Goal: Communication & Community: Answer question/provide support

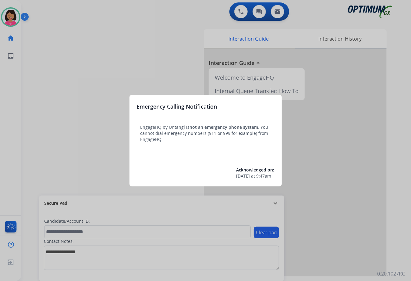
click at [98, 74] on div at bounding box center [205, 140] width 411 height 281
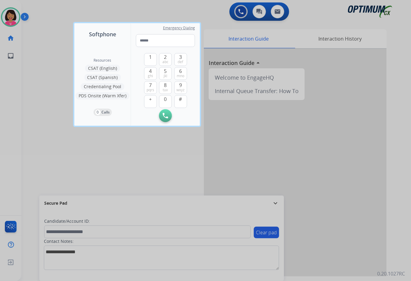
click at [38, 53] on div at bounding box center [205, 140] width 411 height 281
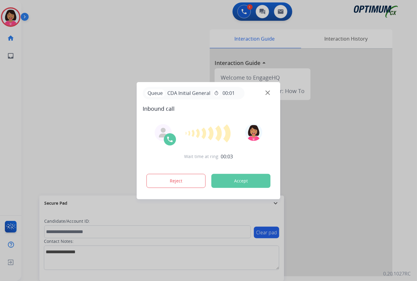
click at [22, 104] on div at bounding box center [208, 140] width 417 height 281
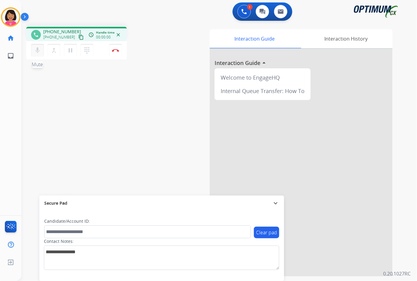
click at [37, 55] on button "mic Mute" at bounding box center [37, 50] width 13 height 13
click at [35, 55] on button "mic_off Mute" at bounding box center [37, 50] width 13 height 13
click at [37, 45] on button "mic Mute" at bounding box center [37, 50] width 13 height 13
click at [36, 50] on mat-icon "mic_off" at bounding box center [37, 50] width 7 height 7
click at [78, 34] on mat-icon "content_copy" at bounding box center [80, 36] width 5 height 5
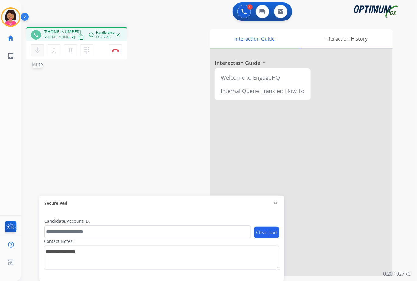
click at [36, 54] on button "mic Mute" at bounding box center [37, 50] width 13 height 13
click at [36, 54] on button "mic_off Mute" at bounding box center [37, 50] width 13 height 13
drag, startPoint x: 40, startPoint y: 49, endPoint x: 37, endPoint y: 51, distance: 3.3
click at [37, 51] on mat-icon "mic" at bounding box center [37, 50] width 7 height 7
click at [37, 51] on mat-icon "mic_off" at bounding box center [37, 50] width 7 height 7
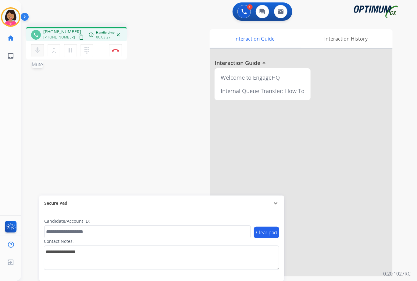
click at [36, 53] on mat-icon "mic" at bounding box center [37, 50] width 7 height 7
click at [37, 52] on mat-icon "mic_off" at bounding box center [37, 50] width 7 height 7
click at [35, 56] on div "mic Mute merge_type Bridge pause Hold dialpad Dialpad Disconnect" at bounding box center [76, 50] width 101 height 18
click at [34, 54] on button "mic Mute" at bounding box center [37, 50] width 13 height 13
click at [36, 46] on button "mic_off Mute" at bounding box center [37, 50] width 13 height 13
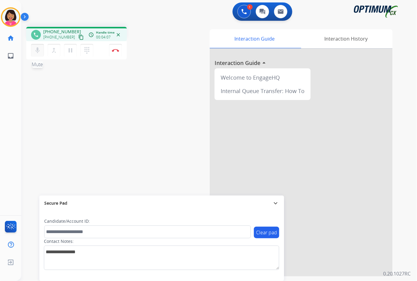
click at [39, 55] on button "mic Mute" at bounding box center [37, 50] width 13 height 13
click at [34, 52] on mat-icon "mic_off" at bounding box center [37, 50] width 7 height 7
click at [35, 49] on mat-icon "mic" at bounding box center [37, 50] width 7 height 7
click at [40, 51] on mat-icon "mic_off" at bounding box center [37, 50] width 7 height 7
click at [36, 51] on mat-icon "mic" at bounding box center [37, 50] width 7 height 7
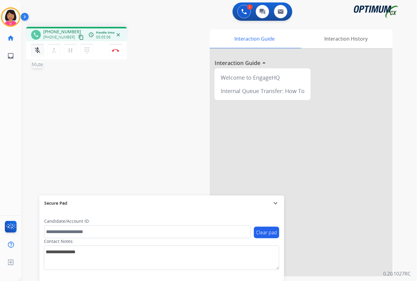
click at [36, 51] on mat-icon "mic_off" at bounding box center [37, 50] width 7 height 7
click at [36, 47] on mat-icon "mic" at bounding box center [37, 50] width 7 height 7
click at [38, 47] on mat-icon "mic_off" at bounding box center [37, 50] width 7 height 7
click at [10, 98] on div "Del Busy Edit Avatar Agent: [PERSON_NAME] Profile: OCX Training home Home Home …" at bounding box center [10, 140] width 21 height 281
click at [25, 79] on div "phone +14695696484 +14695696484 content_copy access_time Call metrics Queue 00:…" at bounding box center [211, 149] width 381 height 254
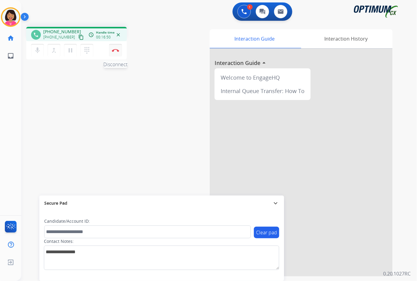
click at [118, 53] on button "Disconnect" at bounding box center [115, 50] width 13 height 13
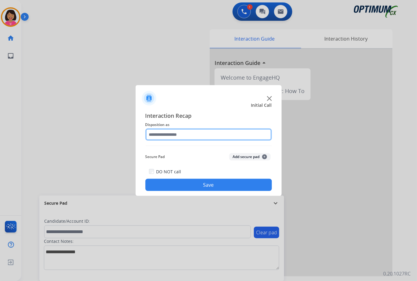
click at [214, 138] on input "text" at bounding box center [208, 134] width 126 height 12
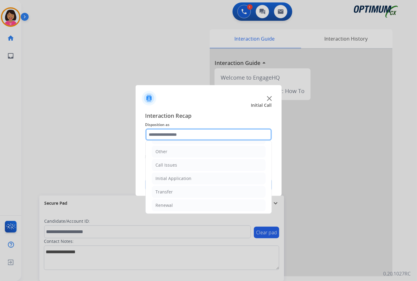
scroll to position [42, 0]
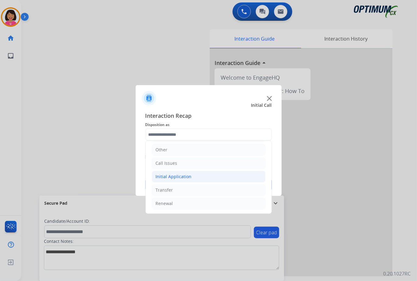
click at [207, 179] on li "Initial Application" at bounding box center [209, 177] width 114 height 12
click at [207, 201] on li "Appeals" at bounding box center [214, 203] width 101 height 12
type input "*******"
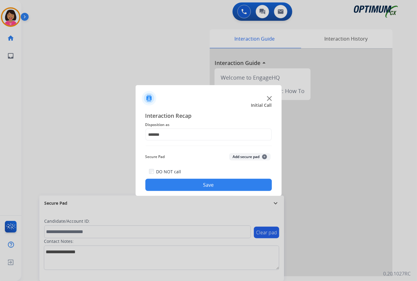
click at [203, 185] on button "Save" at bounding box center [208, 184] width 126 height 12
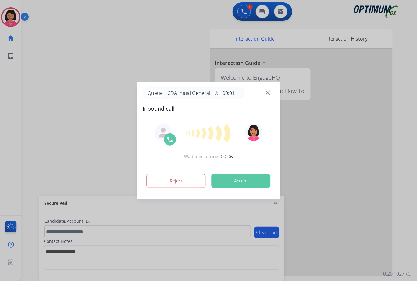
drag, startPoint x: 17, startPoint y: 95, endPoint x: 38, endPoint y: 80, distance: 26.0
click at [18, 95] on div at bounding box center [208, 140] width 417 height 281
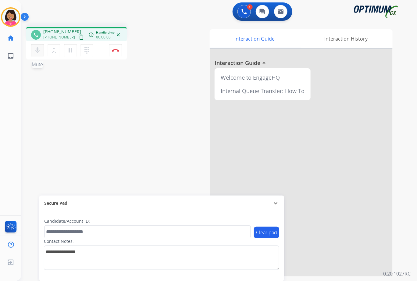
click at [41, 48] on button "mic Mute" at bounding box center [37, 50] width 13 height 13
click at [41, 48] on button "mic_off Mute" at bounding box center [37, 50] width 13 height 13
click at [78, 39] on mat-icon "content_copy" at bounding box center [80, 36] width 5 height 5
click at [37, 47] on mat-icon "mic" at bounding box center [37, 50] width 7 height 7
click at [36, 50] on mat-icon "mic_off" at bounding box center [37, 50] width 7 height 7
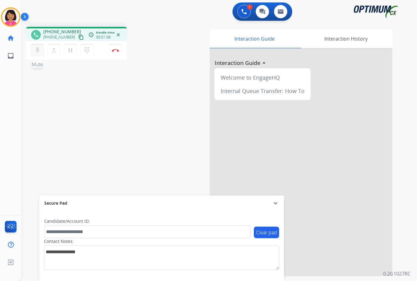
click at [38, 50] on mat-icon "mic" at bounding box center [37, 50] width 7 height 7
click at [38, 50] on mat-icon "mic_off" at bounding box center [37, 50] width 7 height 7
click at [35, 50] on mat-icon "mic" at bounding box center [37, 50] width 7 height 7
click at [38, 49] on mat-icon "mic_off" at bounding box center [37, 50] width 7 height 7
click at [35, 50] on mat-icon "mic" at bounding box center [37, 50] width 7 height 7
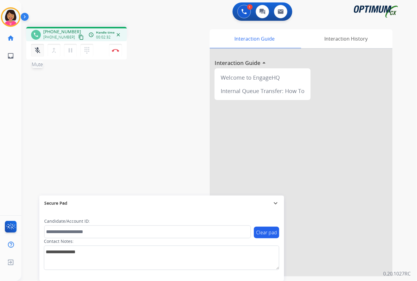
click at [36, 50] on mat-icon "mic_off" at bounding box center [37, 50] width 7 height 7
click at [37, 50] on mat-icon "mic" at bounding box center [37, 50] width 7 height 7
click at [37, 50] on mat-icon "mic_off" at bounding box center [37, 50] width 7 height 7
click at [38, 50] on mat-icon "mic" at bounding box center [37, 50] width 7 height 7
click at [38, 50] on mat-icon "mic_off" at bounding box center [37, 50] width 7 height 7
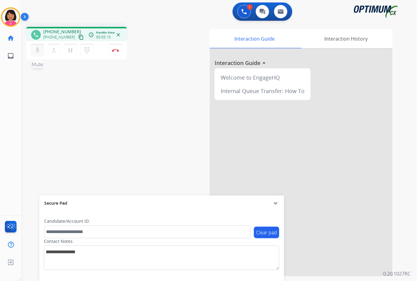
click at [37, 50] on mat-icon "mic" at bounding box center [37, 50] width 7 height 7
click at [37, 50] on mat-icon "mic_off" at bounding box center [37, 50] width 7 height 7
click at [37, 50] on mat-icon "mic" at bounding box center [37, 50] width 7 height 7
click at [36, 50] on mat-icon "mic_off" at bounding box center [37, 50] width 7 height 7
click at [35, 48] on mat-icon "mic" at bounding box center [37, 50] width 7 height 7
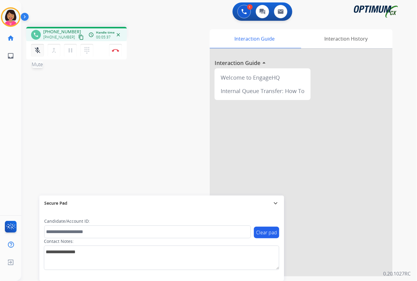
click at [39, 51] on mat-icon "mic_off" at bounding box center [37, 50] width 7 height 7
click at [23, 76] on div "phone +12487631531 +12487631531 content_copy access_time Call metrics Queue 00:…" at bounding box center [211, 149] width 381 height 254
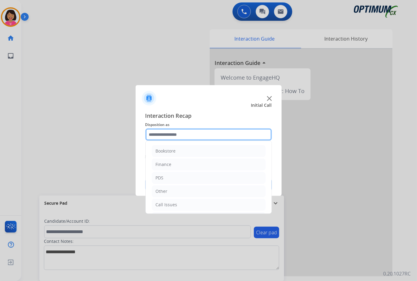
click at [207, 139] on input "text" at bounding box center [208, 134] width 126 height 12
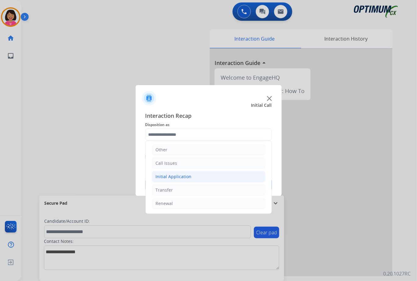
click at [207, 175] on li "Initial Application" at bounding box center [209, 177] width 114 height 12
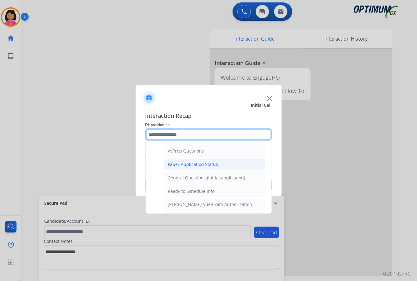
scroll to position [370, 0]
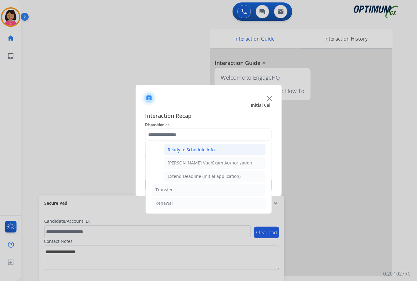
click at [205, 154] on li "Ready to Schedule Info" at bounding box center [214, 150] width 101 height 12
type input "**********"
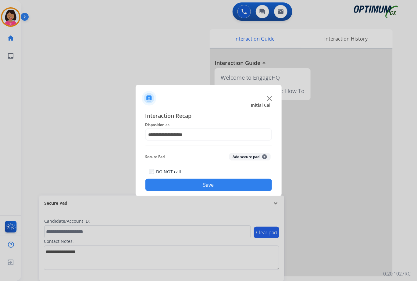
drag, startPoint x: 205, startPoint y: 183, endPoint x: 415, endPoint y: 218, distance: 213.3
click at [207, 185] on button "Save" at bounding box center [208, 184] width 126 height 12
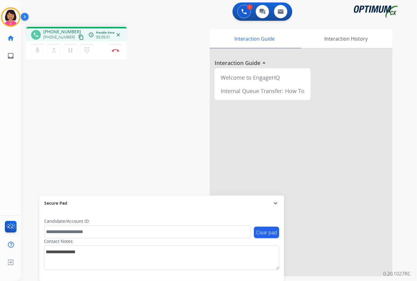
click at [78, 38] on mat-icon "content_copy" at bounding box center [80, 36] width 5 height 5
drag, startPoint x: 35, startPoint y: 51, endPoint x: 69, endPoint y: 120, distance: 77.0
click at [35, 51] on mat-icon "mic" at bounding box center [37, 50] width 7 height 7
click at [38, 51] on mat-icon "mic_off" at bounding box center [37, 50] width 7 height 7
click at [37, 51] on mat-icon "mic" at bounding box center [37, 50] width 7 height 7
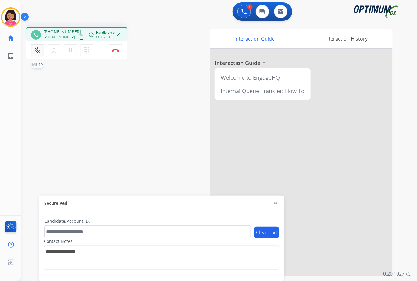
click at [37, 51] on mat-icon "mic_off" at bounding box center [37, 50] width 7 height 7
click at [36, 54] on button "mic Mute" at bounding box center [37, 50] width 13 height 13
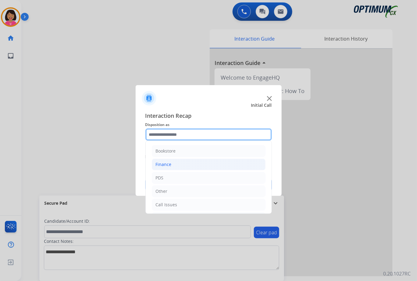
drag, startPoint x: 216, startPoint y: 133, endPoint x: 216, endPoint y: 164, distance: 31.1
click at [216, 133] on input "text" at bounding box center [208, 134] width 126 height 12
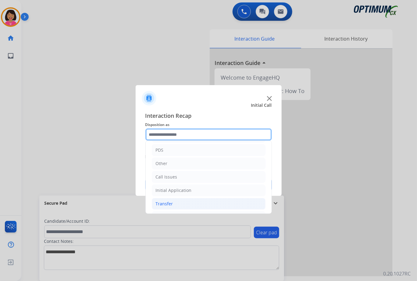
scroll to position [42, 0]
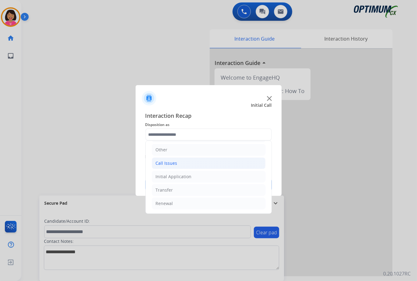
click at [178, 158] on li "Call Issues" at bounding box center [209, 163] width 114 height 12
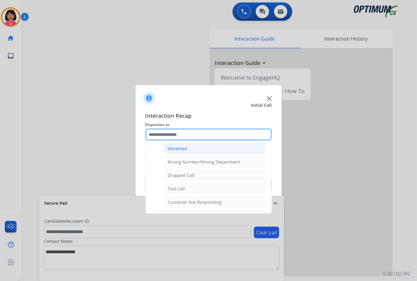
scroll to position [82, 0]
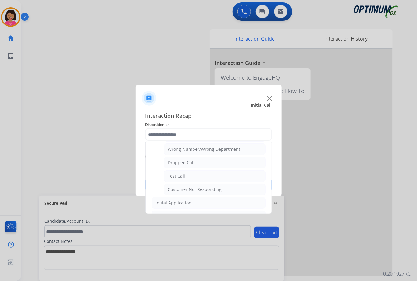
click at [199, 190] on div "Customer Not Responding" at bounding box center [195, 189] width 54 height 6
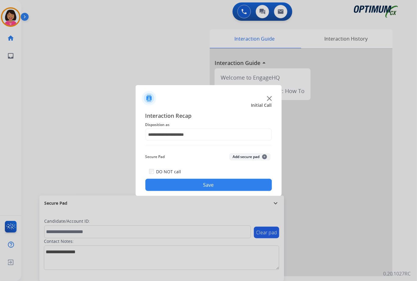
click at [192, 142] on div "**********" at bounding box center [208, 150] width 126 height 79
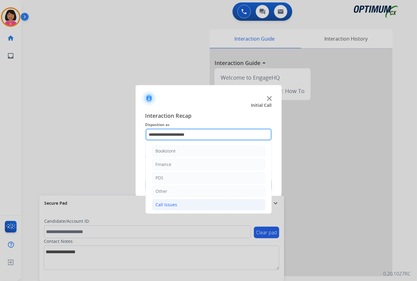
click at [191, 134] on input "**********" at bounding box center [208, 134] width 126 height 12
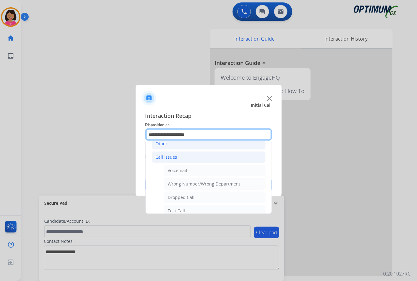
scroll to position [81, 0]
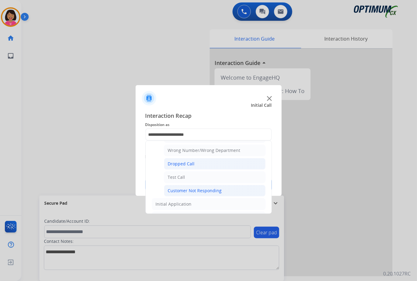
click at [177, 164] on div "Dropped Call" at bounding box center [181, 164] width 27 height 6
type input "**********"
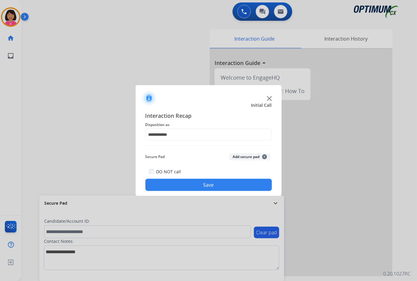
click at [187, 186] on button "Save" at bounding box center [208, 184] width 126 height 12
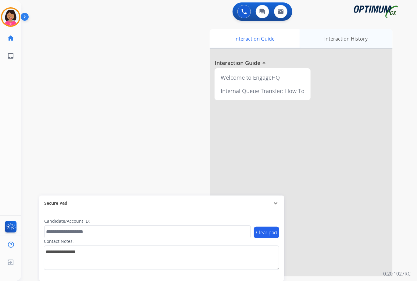
drag, startPoint x: 333, startPoint y: 39, endPoint x: 327, endPoint y: 47, distance: 10.0
click at [334, 40] on div "Interaction History" at bounding box center [345, 38] width 93 height 19
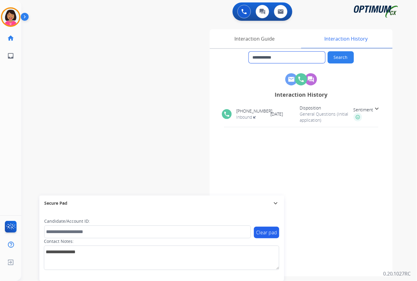
drag, startPoint x: 293, startPoint y: 58, endPoint x: 258, endPoint y: 55, distance: 35.2
click at [257, 55] on input "**********" at bounding box center [287, 57] width 76 height 12
click at [242, 12] on button at bounding box center [243, 11] width 13 height 13
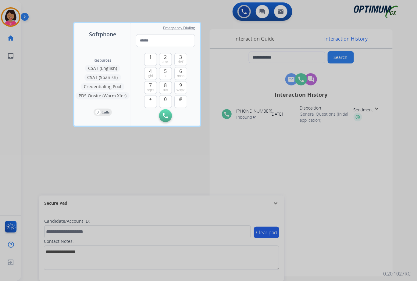
type input "**********"
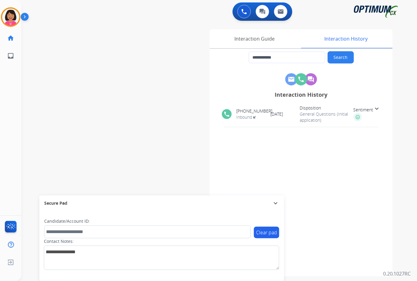
drag, startPoint x: 21, startPoint y: 19, endPoint x: 90, endPoint y: 61, distance: 80.8
click at [21, 19] on div at bounding box center [27, 18] width 12 height 12
click at [11, 18] on img at bounding box center [10, 17] width 17 height 17
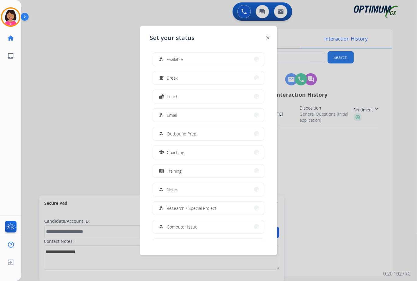
drag, startPoint x: 172, startPoint y: 62, endPoint x: 322, endPoint y: 20, distance: 156.1
click at [172, 61] on span "Available" at bounding box center [175, 59] width 16 height 6
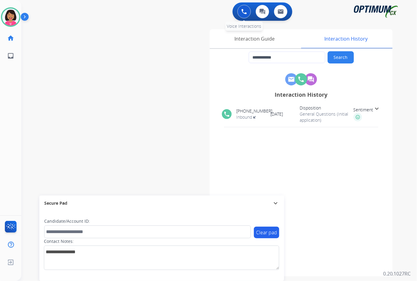
click at [245, 10] on img at bounding box center [243, 11] width 5 height 5
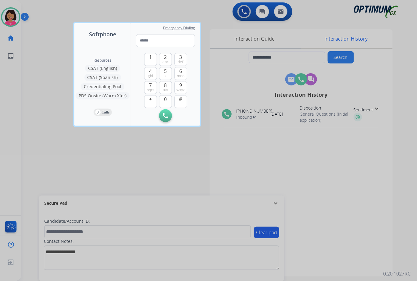
type input "**********"
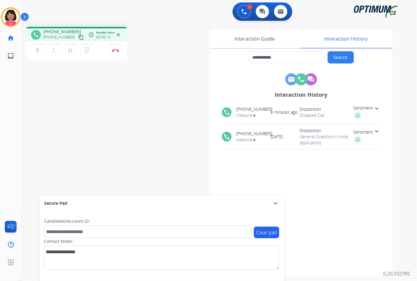
click at [13, 134] on div "Del Busy Edit Avatar Agent: [PERSON_NAME] Profile: OCX Training home Home Home …" at bounding box center [10, 140] width 21 height 281
click at [116, 51] on img at bounding box center [115, 50] width 7 height 3
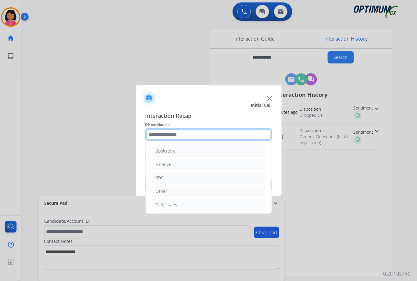
click at [247, 139] on input "text" at bounding box center [208, 134] width 126 height 12
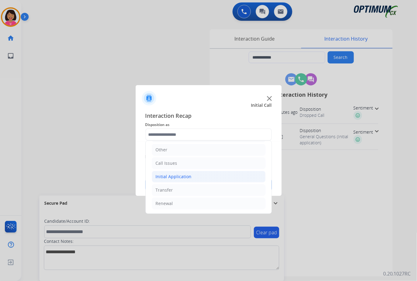
click at [187, 175] on div "Initial Application" at bounding box center [174, 176] width 36 height 6
click at [192, 189] on div "Credential Resend (Initial application)" at bounding box center [206, 189] width 77 height 6
type input "**********"
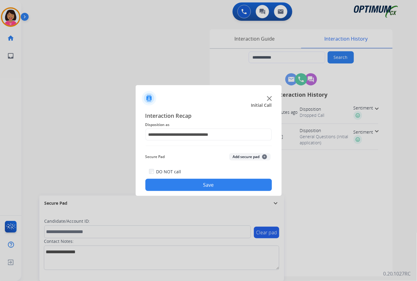
click at [210, 186] on button "Save" at bounding box center [208, 184] width 126 height 12
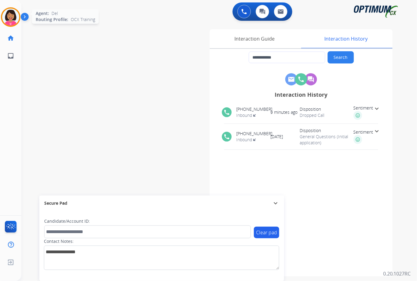
click at [15, 16] on img at bounding box center [10, 17] width 17 height 17
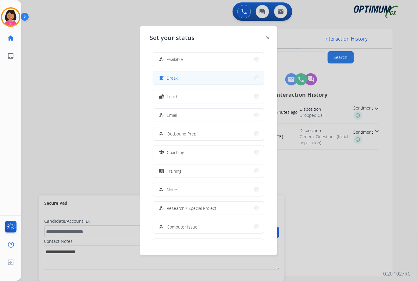
click at [210, 75] on button "free_breakfast Break" at bounding box center [208, 77] width 111 height 13
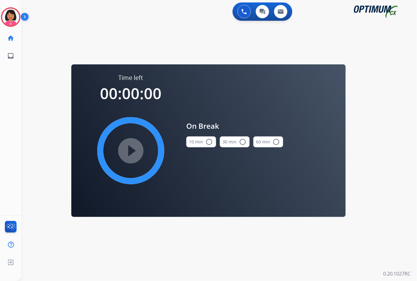
click at [196, 141] on button "10 min radio_button_unchecked" at bounding box center [201, 141] width 30 height 11
click at [134, 147] on mat-icon "play_circle_filled" at bounding box center [130, 150] width 7 height 7
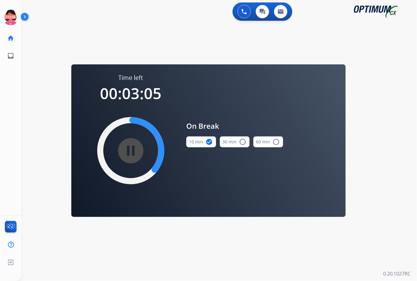
click at [12, 75] on div "Del Break Edit Avatar 03:06 Agent: Del Routing Profile: OCX Training home Home …" at bounding box center [10, 140] width 21 height 281
drag, startPoint x: 15, startPoint y: 18, endPoint x: 18, endPoint y: 23, distance: 5.7
click at [15, 18] on icon at bounding box center [11, 17] width 20 height 20
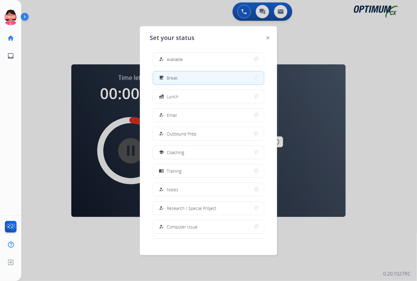
drag, startPoint x: 199, startPoint y: 60, endPoint x: 198, endPoint y: 78, distance: 18.3
click at [199, 60] on button "how_to_reg Available" at bounding box center [208, 59] width 111 height 13
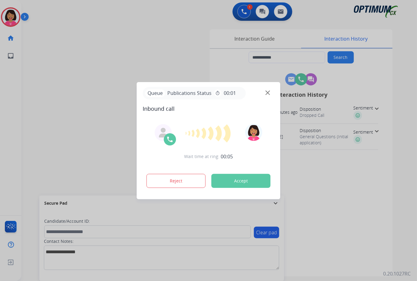
click at [1, 105] on div at bounding box center [208, 140] width 417 height 281
click at [268, 91] on img at bounding box center [267, 92] width 5 height 5
type input "**********"
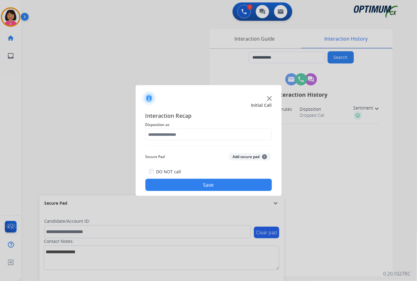
click at [268, 99] on img at bounding box center [269, 98] width 5 height 5
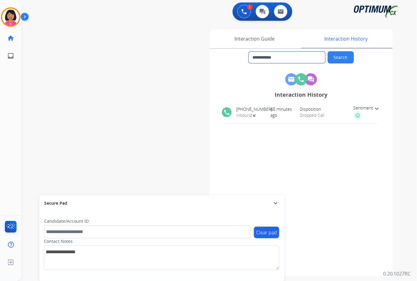
drag, startPoint x: 278, startPoint y: 54, endPoint x: 259, endPoint y: 55, distance: 19.2
click at [259, 55] on input "**********" at bounding box center [287, 57] width 76 height 12
drag, startPoint x: 19, startPoint y: 12, endPoint x: 19, endPoint y: 17, distance: 4.3
click at [20, 15] on div at bounding box center [10, 16] width 19 height 19
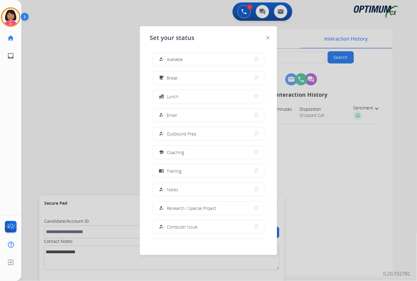
drag, startPoint x: 171, startPoint y: 56, endPoint x: 196, endPoint y: 44, distance: 27.8
click at [171, 57] on span "Available" at bounding box center [175, 59] width 16 height 6
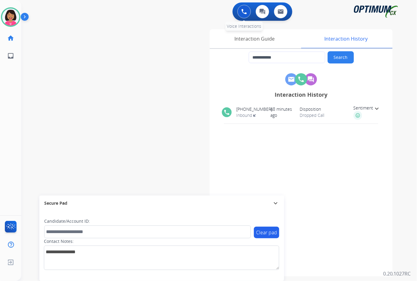
click at [244, 15] on button at bounding box center [243, 11] width 13 height 13
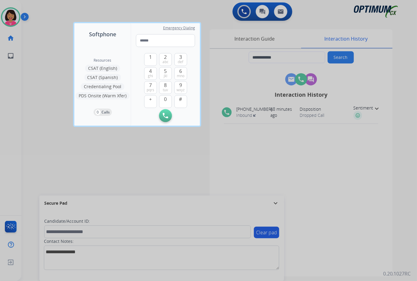
type input "**********"
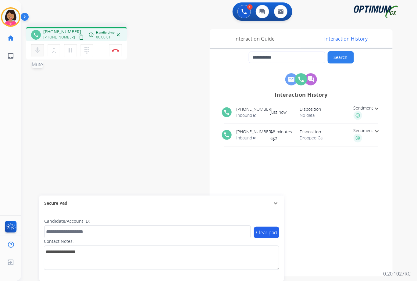
click at [36, 51] on mat-icon "mic" at bounding box center [37, 50] width 7 height 7
click at [36, 51] on mat-icon "mic_off" at bounding box center [37, 50] width 7 height 7
click at [78, 36] on mat-icon "content_copy" at bounding box center [80, 36] width 5 height 5
click at [36, 48] on mat-icon "mic" at bounding box center [37, 50] width 7 height 7
click at [41, 49] on button "mic_off Mute" at bounding box center [37, 50] width 13 height 13
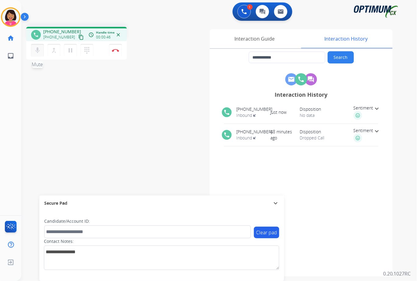
click at [35, 53] on mat-icon "mic" at bounding box center [37, 50] width 7 height 7
click at [40, 51] on mat-icon "mic_off" at bounding box center [37, 50] width 7 height 7
click at [40, 51] on mat-icon "mic" at bounding box center [37, 50] width 7 height 7
drag, startPoint x: 18, startPoint y: 76, endPoint x: 21, endPoint y: 72, distance: 5.4
click at [18, 76] on div "Del Busy Edit Avatar Agent: [PERSON_NAME] Profile: OCX Training home Home Home …" at bounding box center [10, 140] width 21 height 281
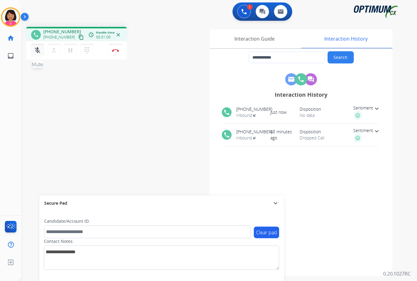
click at [36, 52] on mat-icon "mic_off" at bounding box center [37, 50] width 7 height 7
click at [37, 48] on mat-icon "mic" at bounding box center [37, 50] width 7 height 7
click at [37, 48] on mat-icon "mic_off" at bounding box center [37, 50] width 7 height 7
click at [34, 56] on button "mic Mute" at bounding box center [37, 50] width 13 height 13
click at [40, 53] on button "mic_off Mute" at bounding box center [37, 50] width 13 height 13
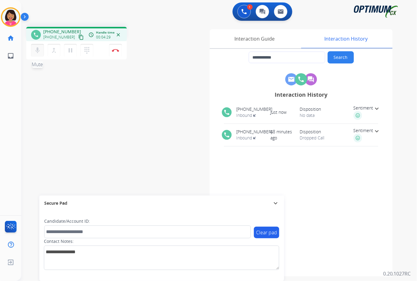
click at [36, 51] on mat-icon "mic" at bounding box center [37, 50] width 7 height 7
click at [36, 51] on mat-icon "mic_off" at bounding box center [37, 50] width 7 height 7
click at [33, 47] on button "mic Mute" at bounding box center [37, 50] width 13 height 13
click at [66, 49] on button "pause Hold" at bounding box center [70, 50] width 13 height 13
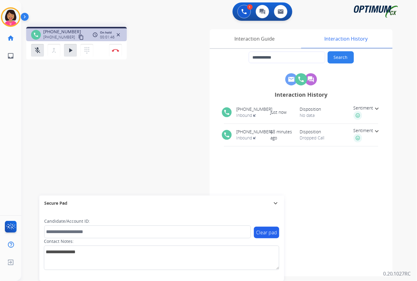
drag, startPoint x: 31, startPoint y: 75, endPoint x: 30, endPoint y: 72, distance: 3.8
click at [30, 72] on div "**********" at bounding box center [211, 149] width 381 height 254
click at [37, 52] on mat-icon "mic_off" at bounding box center [37, 50] width 7 height 7
drag, startPoint x: 66, startPoint y: 48, endPoint x: 72, endPoint y: 50, distance: 6.7
click at [67, 48] on button "play_arrow Hold" at bounding box center [70, 50] width 13 height 13
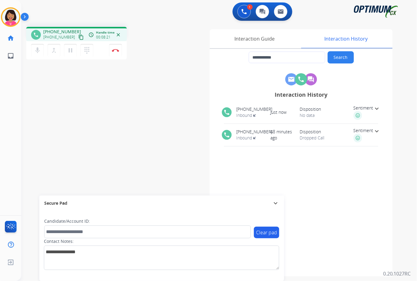
click at [26, 75] on div "**********" at bounding box center [211, 149] width 381 height 254
click at [113, 51] on img at bounding box center [115, 50] width 7 height 3
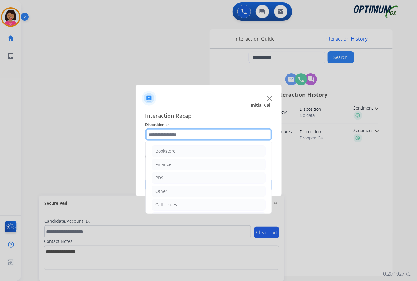
click at [188, 133] on input "text" at bounding box center [208, 134] width 126 height 12
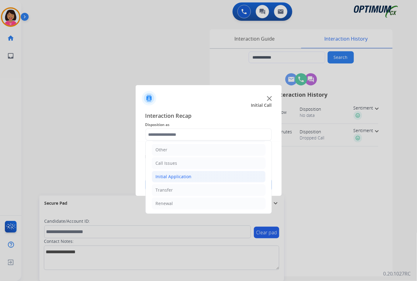
click at [196, 175] on li "Initial Application" at bounding box center [209, 177] width 114 height 12
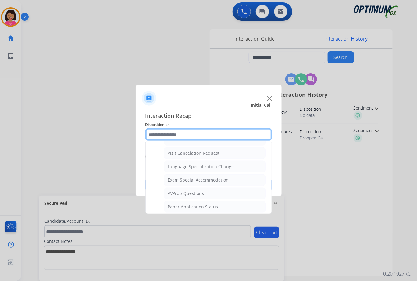
scroll to position [245, 0]
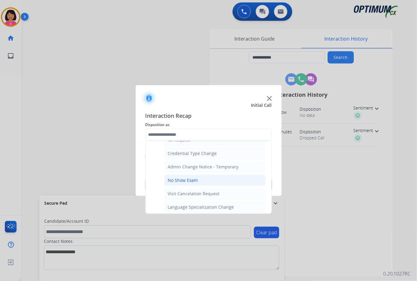
click at [198, 176] on li "No Show Exam" at bounding box center [214, 180] width 101 height 12
type input "**********"
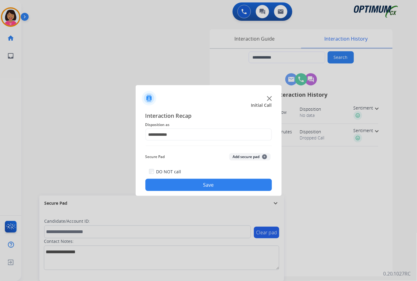
drag, startPoint x: 200, startPoint y: 178, endPoint x: 202, endPoint y: 185, distance: 7.2
click at [201, 182] on div "DO NOT call Save" at bounding box center [208, 179] width 126 height 23
drag, startPoint x: 202, startPoint y: 185, endPoint x: 364, endPoint y: 168, distance: 163.0
click at [202, 185] on button "Save" at bounding box center [208, 184] width 126 height 12
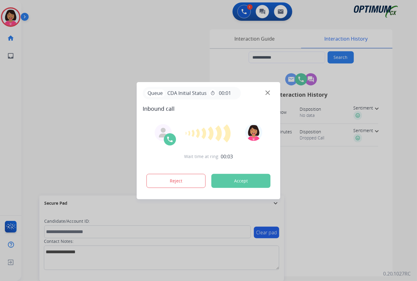
click at [30, 51] on div at bounding box center [208, 140] width 417 height 281
click at [267, 92] on img at bounding box center [267, 92] width 5 height 5
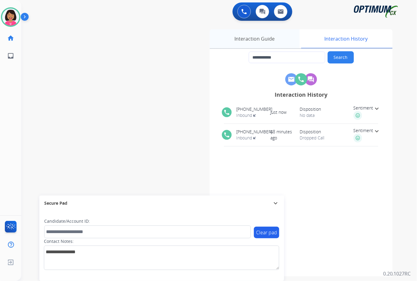
click at [266, 43] on div "Interaction Guide" at bounding box center [255, 38] width 90 height 19
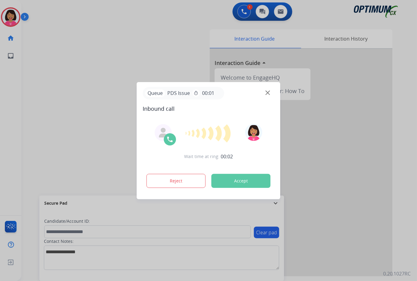
click at [13, 119] on div at bounding box center [208, 140] width 417 height 281
click at [265, 89] on div "Queue PDS Issue timer 00:01" at bounding box center [208, 93] width 131 height 12
click at [267, 91] on img at bounding box center [267, 92] width 5 height 5
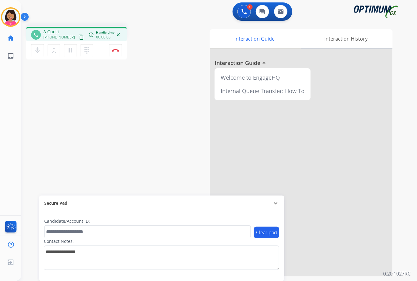
click at [58, 12] on div "1 Voice Interactions 0 Chat Interactions 0 Email Interactions" at bounding box center [215, 11] width 373 height 19
click at [38, 49] on mat-icon "mic" at bounding box center [37, 50] width 7 height 7
click at [118, 34] on mat-icon "close" at bounding box center [117, 34] width 5 height 5
click at [118, 33] on mat-icon "close" at bounding box center [117, 34] width 5 height 5
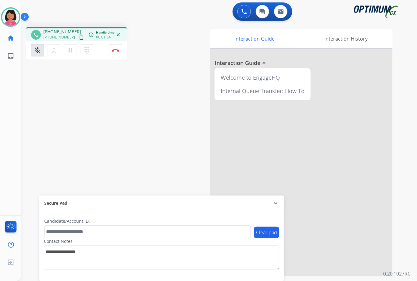
click at [78, 39] on mat-icon "content_copy" at bounding box center [80, 36] width 5 height 5
click at [116, 48] on button "Disconnect" at bounding box center [115, 50] width 13 height 13
click at [60, 72] on div "phone +14633332260 +14633332260 content_copy access_time Call metrics Queue 00:…" at bounding box center [211, 149] width 381 height 254
click at [115, 54] on button "Disconnect" at bounding box center [115, 50] width 13 height 13
click at [117, 37] on button "close" at bounding box center [118, 34] width 7 height 7
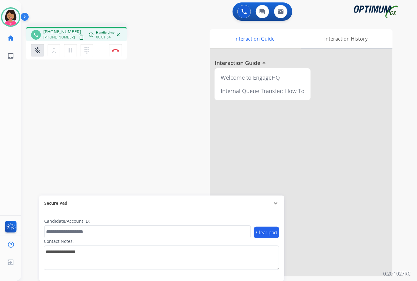
click at [118, 37] on mat-icon "close" at bounding box center [117, 34] width 5 height 5
click at [118, 36] on mat-icon "close" at bounding box center [117, 34] width 5 height 5
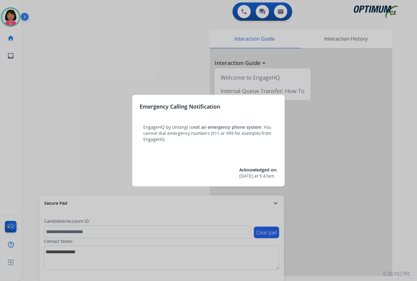
click at [111, 40] on div at bounding box center [208, 140] width 417 height 281
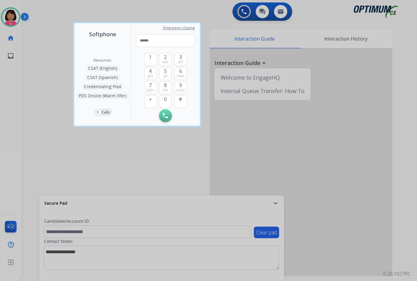
click at [111, 40] on div "Resources CSAT (English) CSAT (Spanish) Credentialing Pool PDS Onsite (Warm Xfe…" at bounding box center [102, 81] width 56 height 87
click at [48, 43] on div at bounding box center [208, 140] width 417 height 281
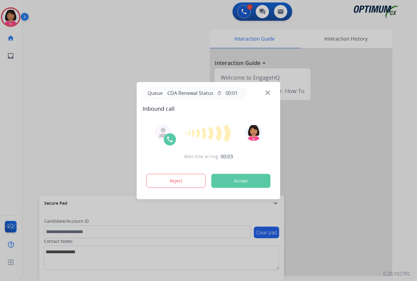
click at [267, 94] on img at bounding box center [267, 92] width 5 height 5
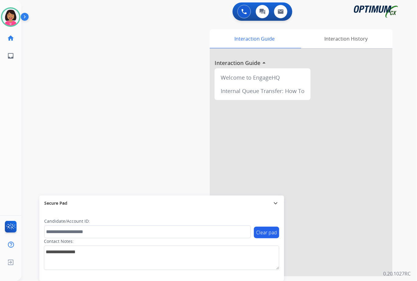
click at [54, 77] on div "swap_horiz Break voice bridge close_fullscreen Connect 3-Way Call merge_type Se…" at bounding box center [211, 149] width 381 height 254
click at [334, 42] on div "Interaction History" at bounding box center [345, 38] width 93 height 19
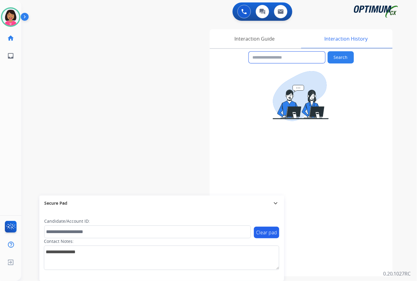
click at [283, 63] on input "text" at bounding box center [287, 57] width 76 height 12
click at [262, 43] on div "Interaction Guide" at bounding box center [255, 38] width 90 height 19
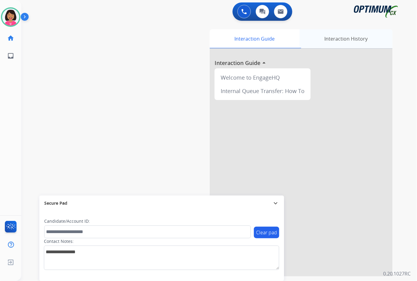
click at [348, 37] on div "Interaction History" at bounding box center [345, 38] width 93 height 19
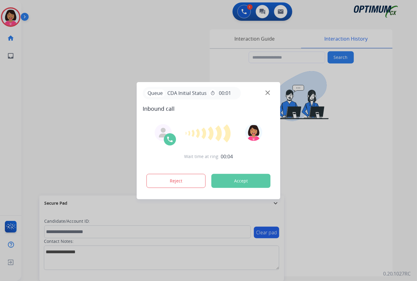
click at [43, 82] on div at bounding box center [208, 140] width 417 height 281
type input "**********"
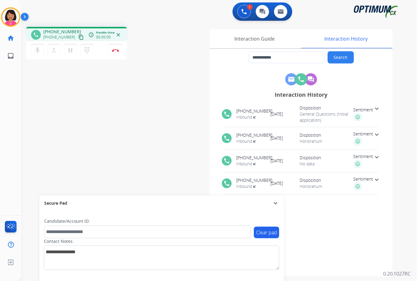
click at [78, 38] on mat-icon "content_copy" at bounding box center [80, 36] width 5 height 5
click at [33, 51] on button "mic Mute" at bounding box center [37, 50] width 13 height 13
click at [33, 51] on button "mic_off Mute" at bounding box center [37, 50] width 13 height 13
click at [38, 47] on mat-icon "mic" at bounding box center [37, 50] width 7 height 7
click at [38, 47] on mat-icon "mic_off" at bounding box center [37, 50] width 7 height 7
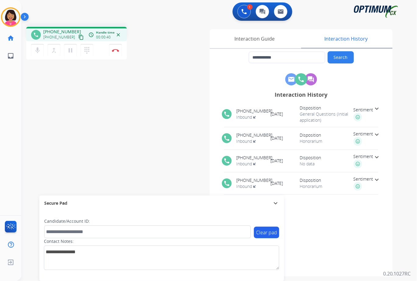
click at [26, 87] on div "**********" at bounding box center [211, 149] width 381 height 254
click at [39, 52] on mat-icon "mic" at bounding box center [37, 50] width 7 height 7
click at [39, 52] on mat-icon "mic_off" at bounding box center [37, 50] width 7 height 7
click at [33, 130] on div "**********" at bounding box center [211, 149] width 381 height 254
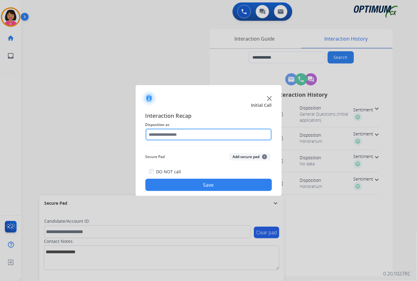
click at [232, 136] on input "text" at bounding box center [208, 134] width 126 height 12
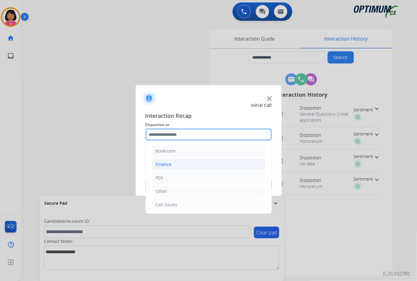
scroll to position [42, 0]
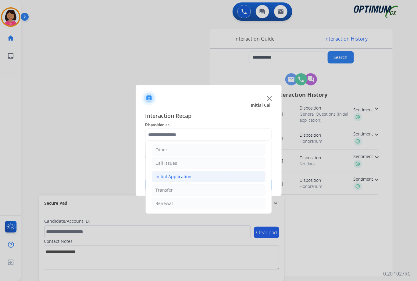
click at [202, 176] on li "Initial Application" at bounding box center [209, 177] width 114 height 12
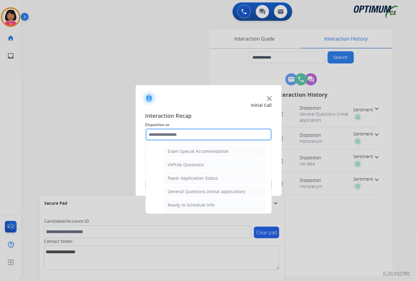
scroll to position [322, 0]
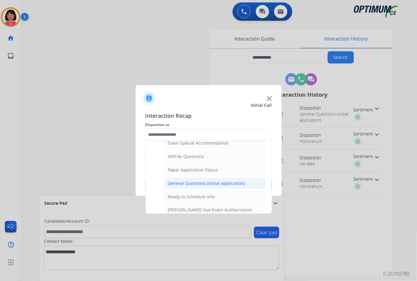
click at [204, 183] on div "General Questions (Initial application)" at bounding box center [206, 183] width 77 height 6
type input "**********"
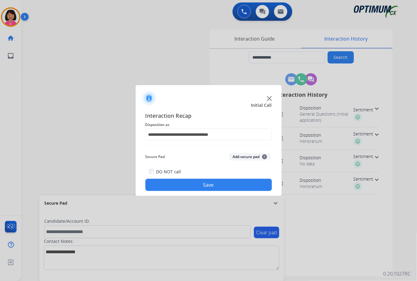
click at [203, 183] on button "Save" at bounding box center [208, 184] width 126 height 12
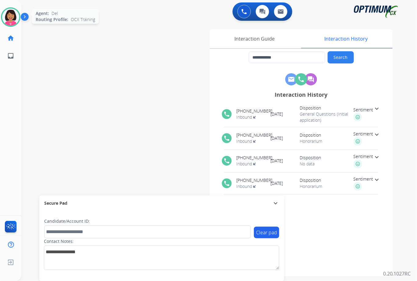
click at [9, 24] on img at bounding box center [10, 17] width 17 height 17
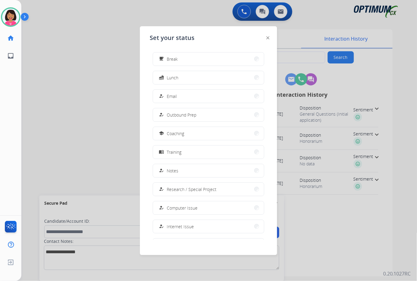
scroll to position [19, 0]
click at [186, 76] on button "fastfood Lunch" at bounding box center [208, 76] width 111 height 13
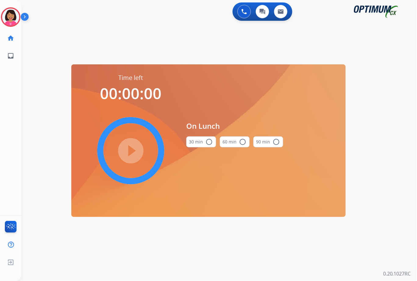
click at [208, 142] on mat-icon "radio_button_unchecked" at bounding box center [208, 141] width 7 height 7
click at [129, 154] on mat-icon "play_circle_filled" at bounding box center [130, 150] width 7 height 7
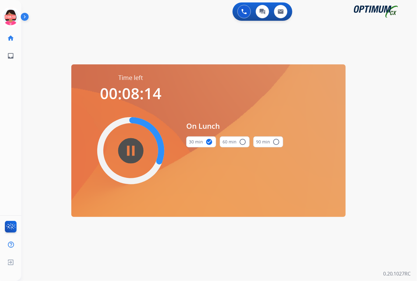
click at [65, 125] on div "**********" at bounding box center [218, 140] width 395 height 281
click at [66, 97] on div "**********" at bounding box center [218, 140] width 395 height 281
click at [19, 23] on icon at bounding box center [11, 17] width 20 height 20
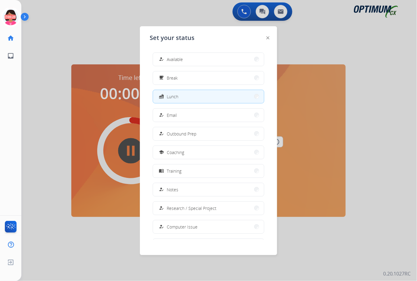
click at [101, 59] on div at bounding box center [208, 140] width 417 height 281
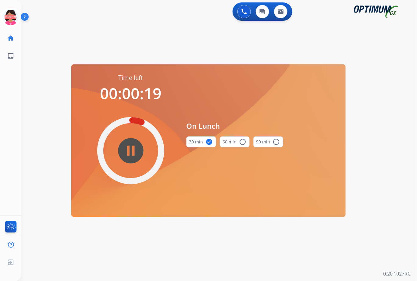
click at [15, 131] on div "Del Lunch Edit Avatar 00:19 Agent: Del Routing Profile: OCX Training home Home …" at bounding box center [10, 140] width 21 height 281
click at [10, 23] on icon at bounding box center [11, 17] width 20 height 20
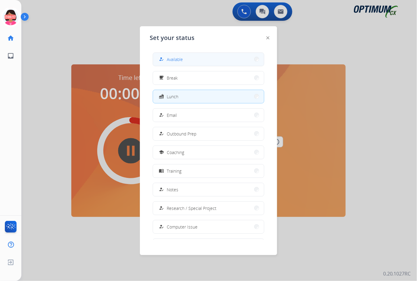
click at [179, 65] on button "how_to_reg Available" at bounding box center [208, 59] width 111 height 13
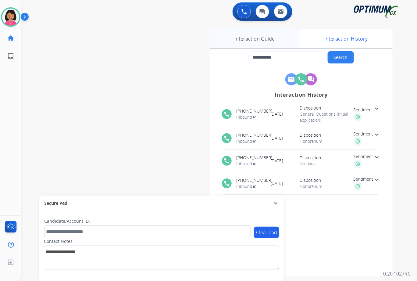
click at [253, 45] on div "Interaction Guide" at bounding box center [255, 38] width 90 height 19
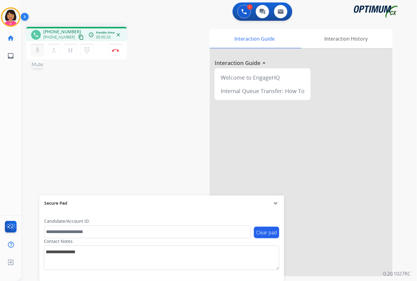
click at [35, 52] on mat-icon "mic" at bounding box center [37, 50] width 7 height 7
click at [78, 36] on mat-icon "content_copy" at bounding box center [80, 36] width 5 height 5
click at [38, 48] on mat-icon "mic_off" at bounding box center [37, 50] width 7 height 7
click at [38, 48] on mat-icon "mic" at bounding box center [37, 50] width 7 height 7
click at [34, 48] on mat-icon "mic_off" at bounding box center [37, 50] width 7 height 7
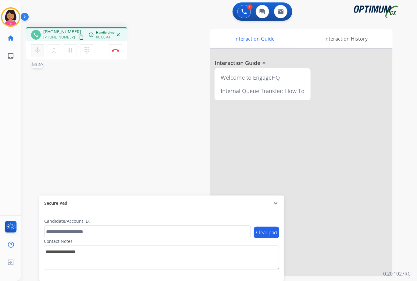
click at [36, 49] on mat-icon "mic" at bounding box center [37, 50] width 7 height 7
click at [36, 49] on mat-icon "mic_off" at bounding box center [37, 50] width 7 height 7
click at [37, 53] on mat-icon "mic" at bounding box center [37, 50] width 7 height 7
click at [37, 53] on mat-icon "mic_off" at bounding box center [37, 50] width 7 height 7
click at [33, 53] on button "mic Mute" at bounding box center [37, 50] width 13 height 13
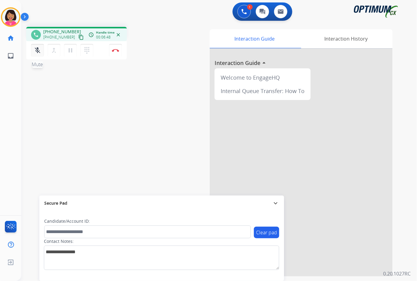
click at [37, 48] on mat-icon "mic_off" at bounding box center [37, 50] width 7 height 7
click at [115, 49] on img at bounding box center [115, 50] width 7 height 3
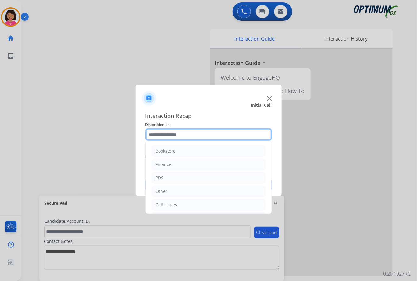
click at [200, 136] on input "text" at bounding box center [208, 134] width 126 height 12
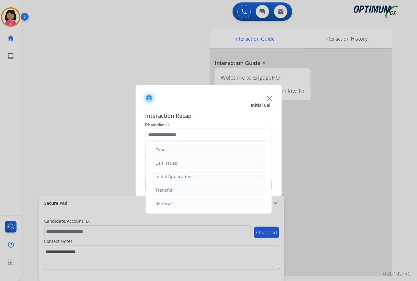
click at [189, 178] on div "Initial Application" at bounding box center [174, 176] width 36 height 6
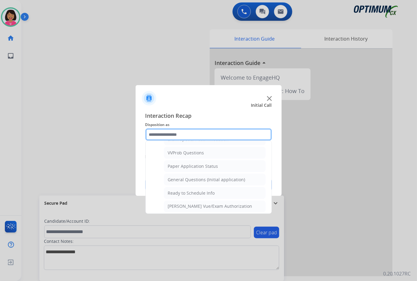
scroll to position [327, 0]
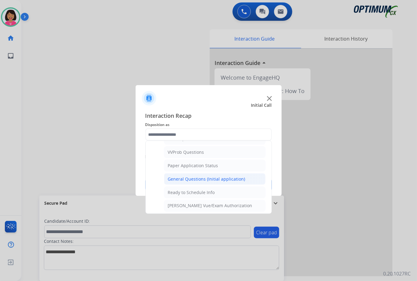
click at [199, 178] on div "General Questions (Initial application)" at bounding box center [206, 179] width 77 height 6
type input "**********"
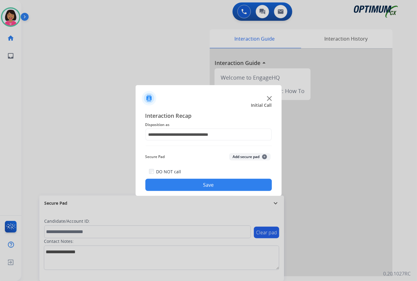
click at [199, 178] on div "DO NOT call Save" at bounding box center [208, 179] width 126 height 23
click at [193, 183] on button "Save" at bounding box center [208, 184] width 126 height 12
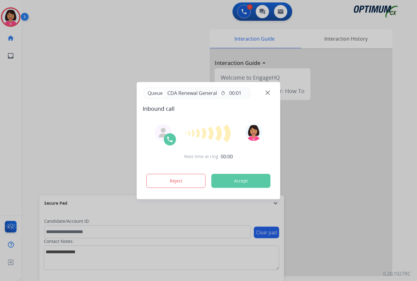
click at [21, 127] on div at bounding box center [208, 140] width 417 height 281
click at [267, 90] on div "Queue CDA Renewal General timer 00:01" at bounding box center [208, 93] width 131 height 12
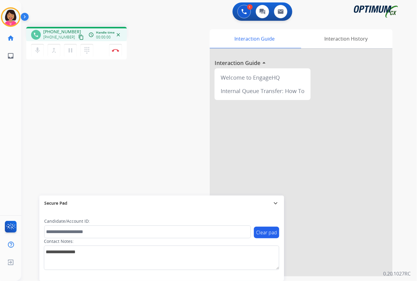
click at [44, 120] on div "phone [PHONE_NUMBER] [PHONE_NUMBER] content_copy access_time Call metrics Queue…" at bounding box center [211, 149] width 381 height 254
click at [78, 37] on mat-icon "content_copy" at bounding box center [80, 36] width 5 height 5
click at [37, 48] on mat-icon "mic" at bounding box center [37, 50] width 7 height 7
click at [38, 51] on mat-icon "mic_off" at bounding box center [37, 50] width 7 height 7
click at [36, 49] on mat-icon "mic" at bounding box center [37, 50] width 7 height 7
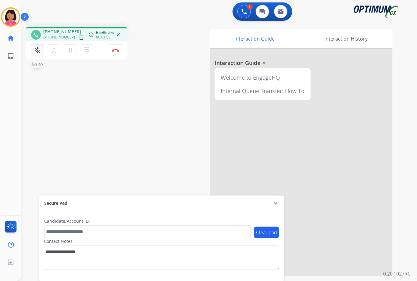
click at [37, 51] on mat-icon "mic_off" at bounding box center [37, 50] width 7 height 7
click at [35, 49] on mat-icon "mic" at bounding box center [37, 50] width 7 height 7
click at [35, 49] on mat-icon "mic_off" at bounding box center [37, 50] width 7 height 7
click at [37, 53] on button "mic Mute" at bounding box center [37, 50] width 13 height 13
click at [37, 53] on button "mic_off Mute" at bounding box center [37, 50] width 13 height 13
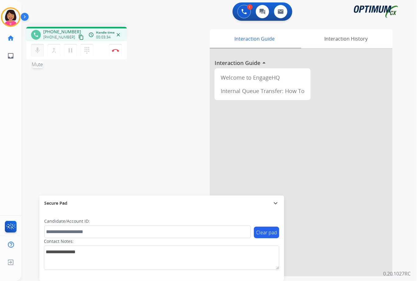
click at [37, 53] on button "mic Mute" at bounding box center [37, 50] width 13 height 13
click at [37, 53] on button "mic_off Mute" at bounding box center [37, 50] width 13 height 13
click at [36, 53] on button "mic Mute" at bounding box center [37, 50] width 13 height 13
click at [35, 48] on mat-icon "mic_off" at bounding box center [37, 50] width 7 height 7
click at [26, 81] on div "phone [PHONE_NUMBER] [PHONE_NUMBER] content_copy access_time Call metrics Queue…" at bounding box center [211, 149] width 381 height 254
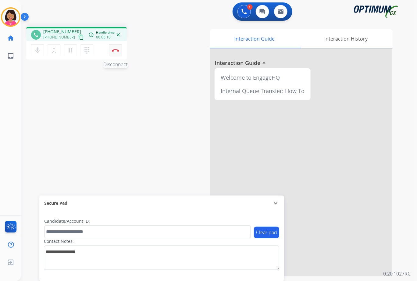
click at [114, 47] on button "Disconnect" at bounding box center [115, 50] width 13 height 13
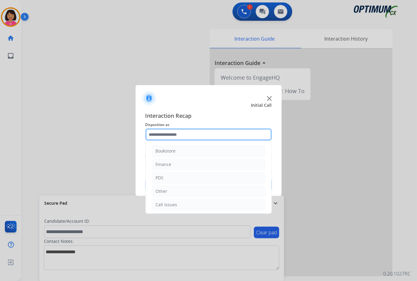
click at [193, 135] on input "text" at bounding box center [208, 134] width 126 height 12
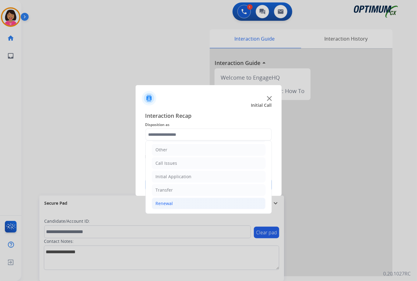
click at [184, 200] on li "Renewal" at bounding box center [209, 203] width 114 height 12
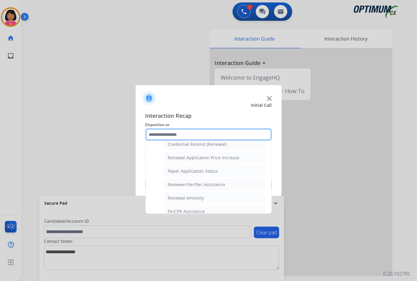
scroll to position [199, 0]
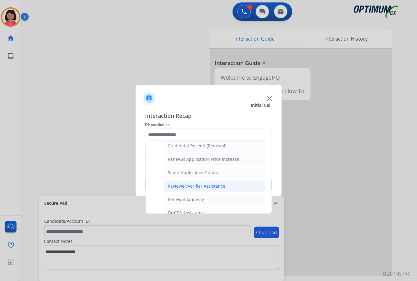
click at [179, 187] on div "Reviewer/Verifier Assistance" at bounding box center [197, 186] width 58 height 6
type input "**********"
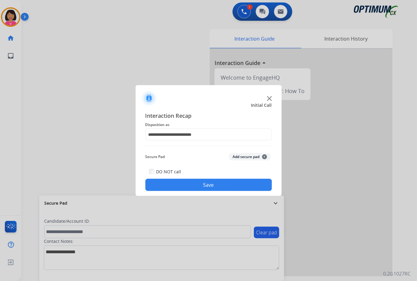
click at [179, 187] on button "Save" at bounding box center [208, 184] width 126 height 12
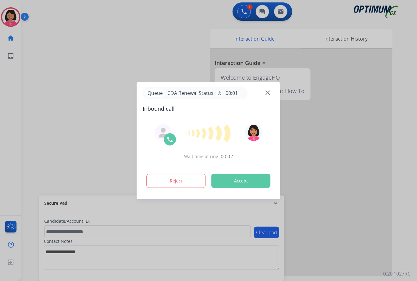
click at [26, 168] on div at bounding box center [208, 140] width 417 height 281
click at [265, 90] on img at bounding box center [267, 92] width 5 height 5
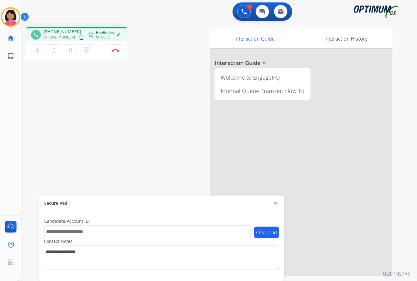
click at [3, 102] on div "Del Busy Edit Avatar Agent: [PERSON_NAME] Profile: OCX Training home Home Home …" at bounding box center [10, 140] width 21 height 281
click at [77, 39] on button "content_copy" at bounding box center [80, 37] width 7 height 7
click at [34, 45] on button "mic Mute" at bounding box center [37, 50] width 13 height 13
click at [34, 45] on button "mic_off Mute" at bounding box center [37, 50] width 13 height 13
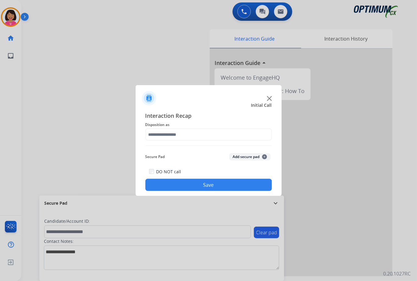
click at [3, 52] on div at bounding box center [208, 140] width 417 height 281
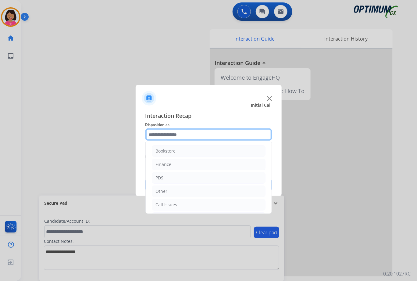
click at [181, 134] on input "text" at bounding box center [208, 134] width 126 height 12
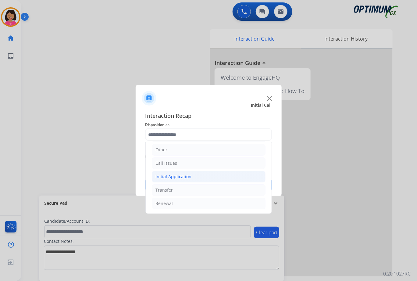
click at [184, 176] on div "Initial Application" at bounding box center [174, 176] width 36 height 6
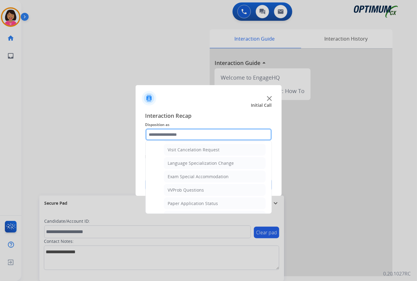
scroll to position [318, 0]
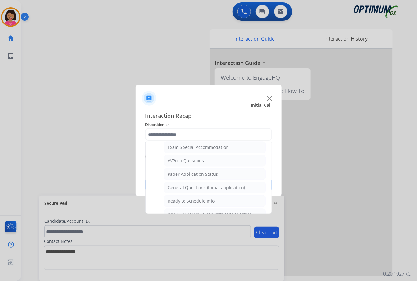
click at [270, 99] on img at bounding box center [269, 98] width 5 height 5
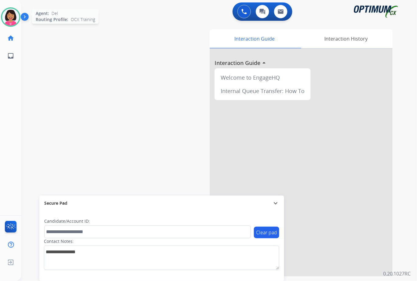
click at [12, 23] on img at bounding box center [10, 17] width 17 height 17
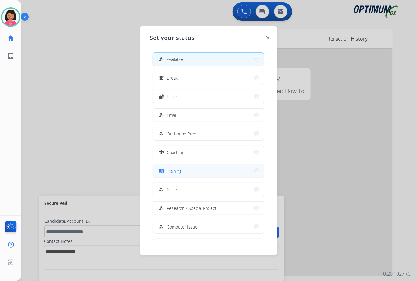
click at [191, 173] on button "menu_book Training" at bounding box center [208, 170] width 111 height 13
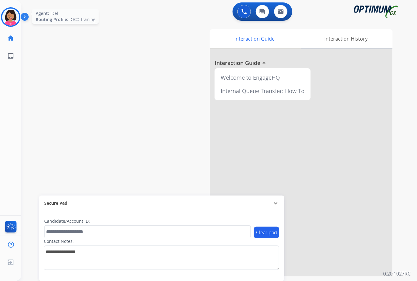
click at [13, 20] on img at bounding box center [10, 17] width 17 height 17
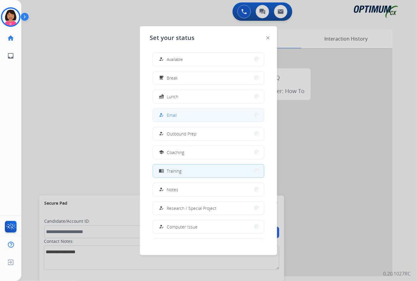
click at [221, 115] on button "how_to_reg Email" at bounding box center [208, 114] width 111 height 13
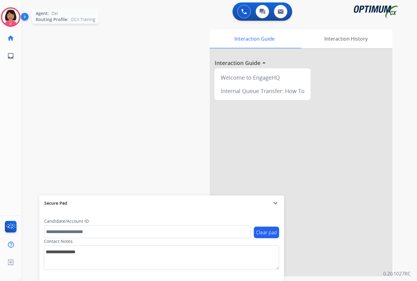
click at [2, 12] on div at bounding box center [10, 16] width 19 height 19
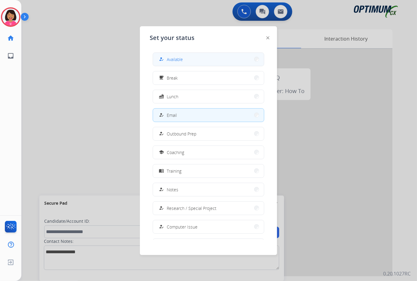
click at [201, 60] on button "how_to_reg Available" at bounding box center [208, 59] width 111 height 13
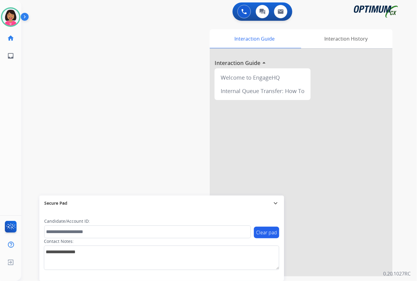
click at [201, 60] on div "Interaction Guide Interaction History Interaction Guide arrow_drop_up Welcome t…" at bounding box center [285, 152] width 213 height 247
click at [34, 135] on div at bounding box center [208, 140] width 417 height 281
click at [268, 91] on img at bounding box center [267, 92] width 5 height 5
click at [4, 19] on img at bounding box center [10, 17] width 17 height 17
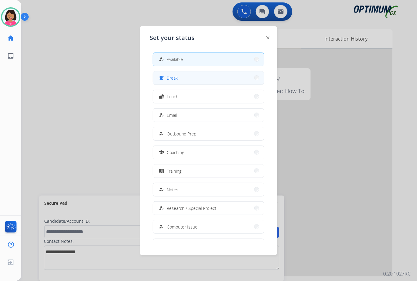
click at [189, 79] on button "free_breakfast Break" at bounding box center [208, 77] width 111 height 13
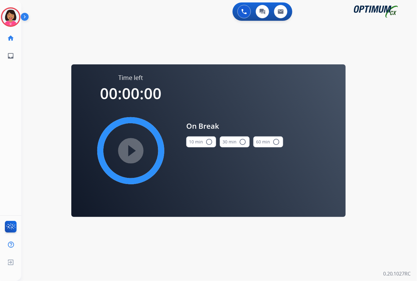
click at [200, 143] on button "10 min radio_button_unchecked" at bounding box center [201, 141] width 30 height 11
click at [127, 147] on mat-icon "play_circle_filled" at bounding box center [130, 150] width 7 height 7
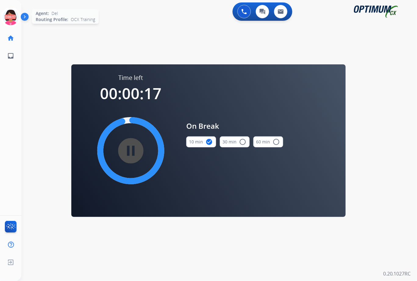
click at [11, 21] on icon at bounding box center [11, 17] width 20 height 20
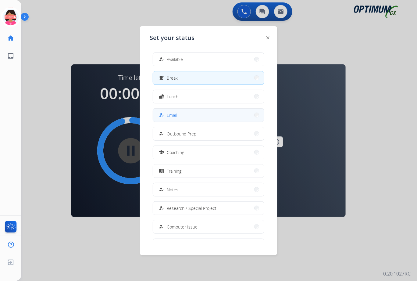
click at [172, 115] on span "Email" at bounding box center [172, 115] width 10 height 6
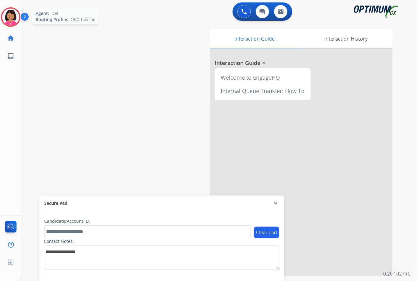
click at [19, 18] on div at bounding box center [10, 16] width 19 height 19
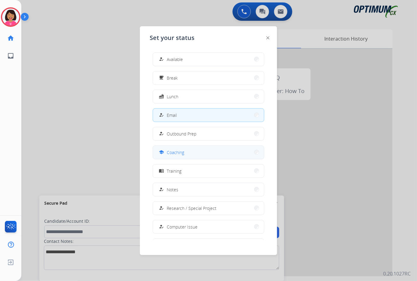
click at [193, 147] on button "school Coaching" at bounding box center [208, 152] width 111 height 13
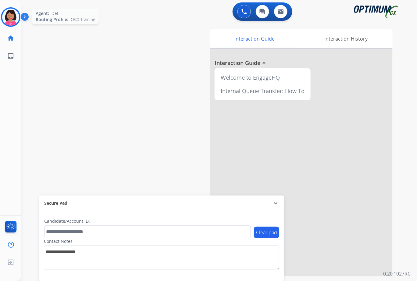
click at [18, 16] on img at bounding box center [10, 17] width 17 height 17
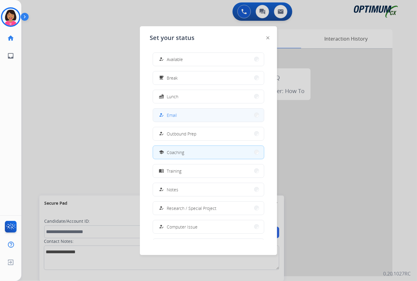
click at [204, 114] on button "how_to_reg Email" at bounding box center [208, 114] width 111 height 13
